Goal: Task Accomplishment & Management: Manage account settings

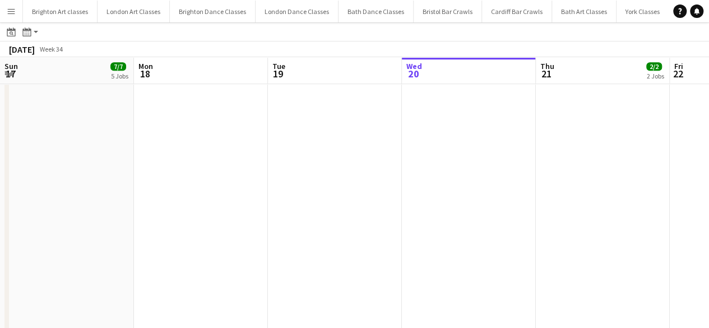
scroll to position [0, 268]
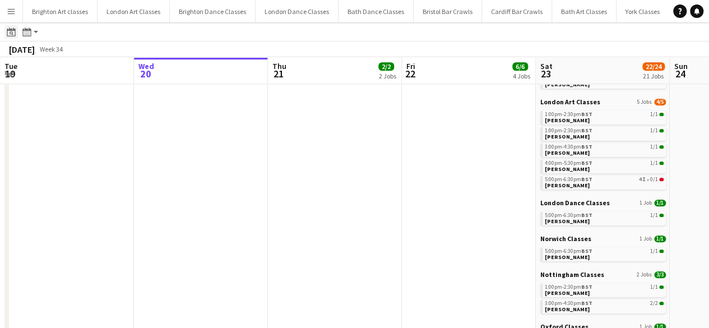
click at [17, 32] on div "Date picker" at bounding box center [10, 31] width 13 height 13
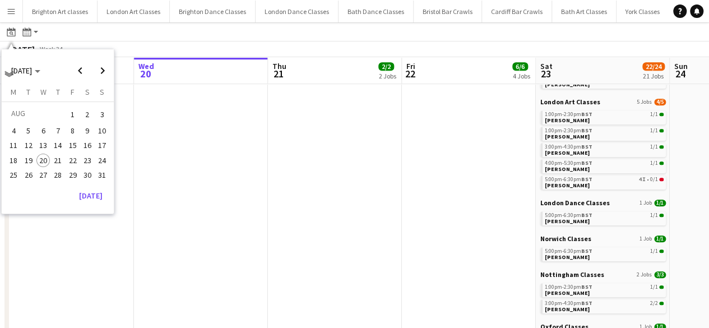
click at [85, 148] on span "16" at bounding box center [87, 145] width 13 height 13
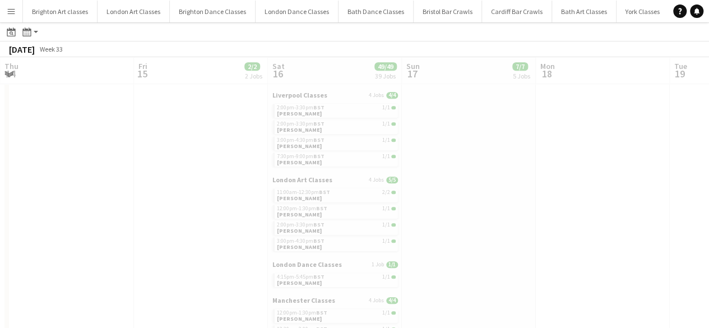
scroll to position [0, 386]
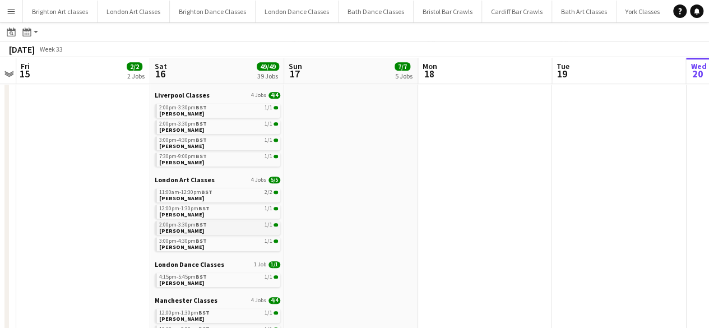
click at [240, 232] on link "2:00pm-3:30pm BST 1/1 [PERSON_NAME]" at bounding box center [218, 227] width 119 height 13
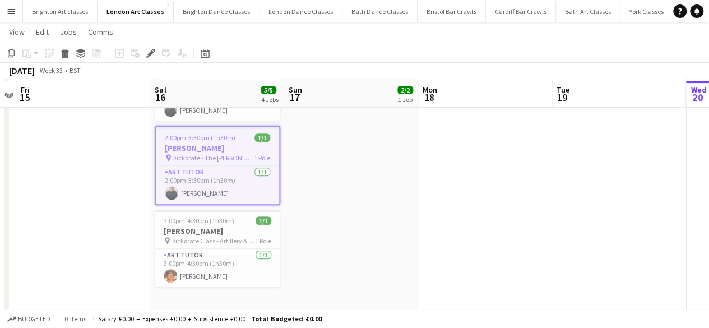
scroll to position [200, 0]
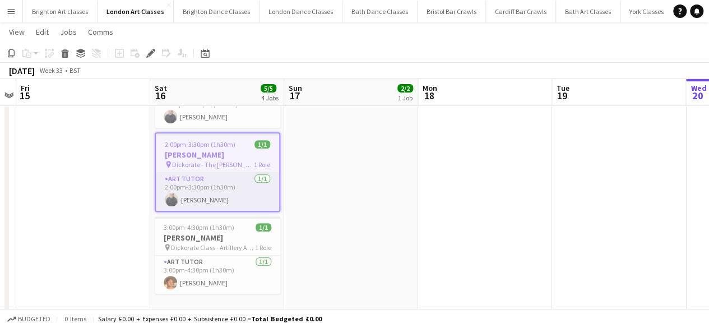
click at [206, 193] on app-card-role "Art Tutor 1/1 2:00pm-3:30pm (1h30m) Tom Murphy" at bounding box center [217, 192] width 123 height 38
